Goal: Information Seeking & Learning: Learn about a topic

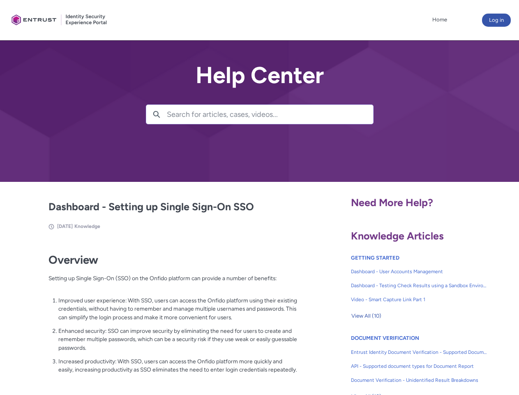
click at [157, 114] on lightning-primitive-icon "button" at bounding box center [156, 114] width 7 height 6
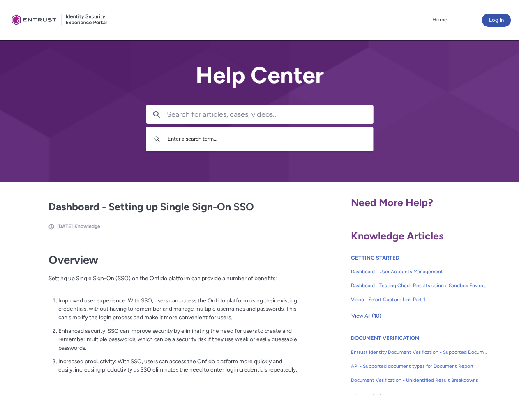
click at [157, 315] on p "Improved user experience: With SSO, users can access the Onfido platform using …" at bounding box center [177, 308] width 239 height 25
click at [366, 316] on span "View All (10)" at bounding box center [367, 316] width 30 height 12
click at [397, 360] on link "API - Supported document types for Document Report" at bounding box center [419, 366] width 137 height 14
